Goal: Register for event/course

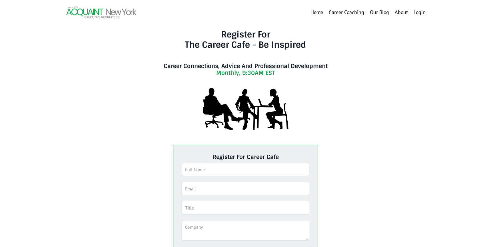
click at [236, 170] on input "text" at bounding box center [245, 169] width 127 height 13
type input "[PERSON_NAME]"
type input "[EMAIL_ADDRESS][DOMAIN_NAME]"
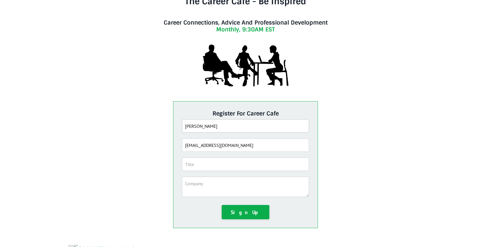
scroll to position [77, 0]
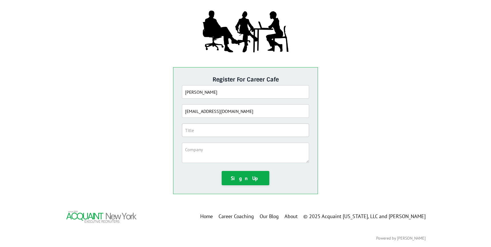
click at [222, 130] on input "text" at bounding box center [245, 129] width 127 height 13
type input "Exec Director Retail Design Experience."
click at [204, 154] on textarea at bounding box center [245, 153] width 127 height 20
type textarea "S"
type textarea "n"
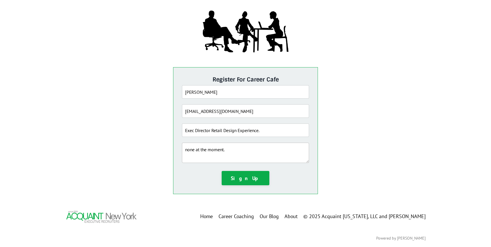
type textarea "none at the moment."
click at [213, 93] on input "Adriana Cesta" at bounding box center [245, 91] width 127 height 13
type input "Adriana Cesta"
click at [289, 112] on input "adrianacesta@me.com" at bounding box center [245, 110] width 127 height 13
type input "adrianacesta@me.com"
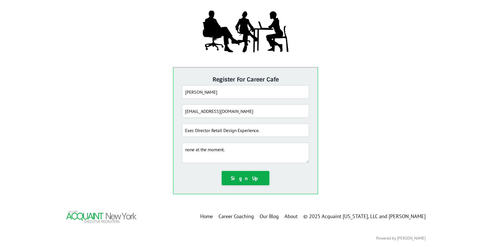
drag, startPoint x: 352, startPoint y: 142, endPoint x: 336, endPoint y: 147, distance: 16.8
click at [352, 142] on div "Register For Career Cafe Adriana Cesta adrianacesta@me.com Exec Director Retail…" at bounding box center [245, 130] width 369 height 135
click at [234, 177] on button "Sign Up" at bounding box center [246, 178] width 48 height 14
